Goal: Task Accomplishment & Management: Manage account settings

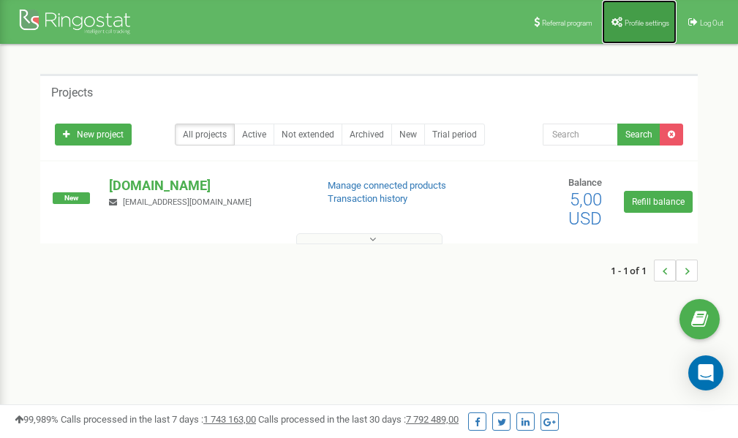
click at [628, 20] on span "Profile settings" at bounding box center [646, 23] width 45 height 8
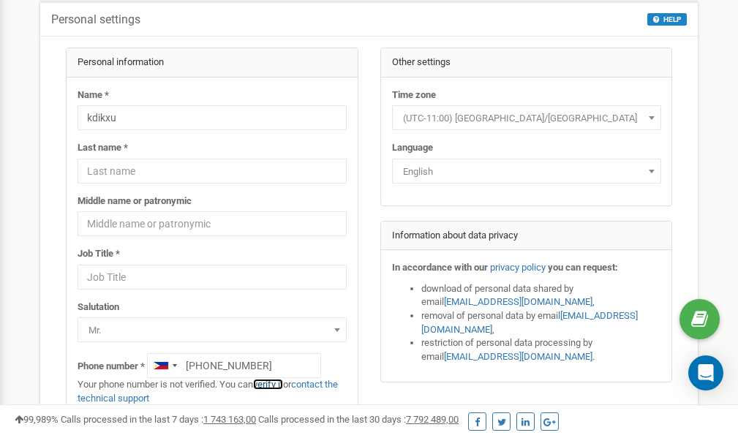
click at [272, 385] on link "verify it" at bounding box center [268, 384] width 30 height 11
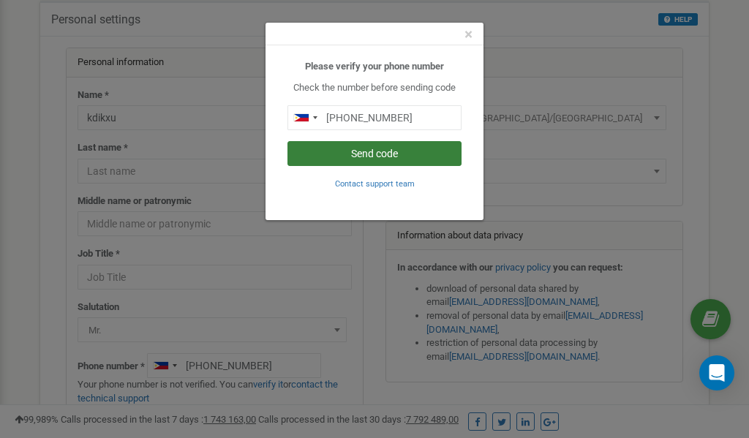
click at [339, 155] on button "Send code" at bounding box center [374, 153] width 174 height 25
